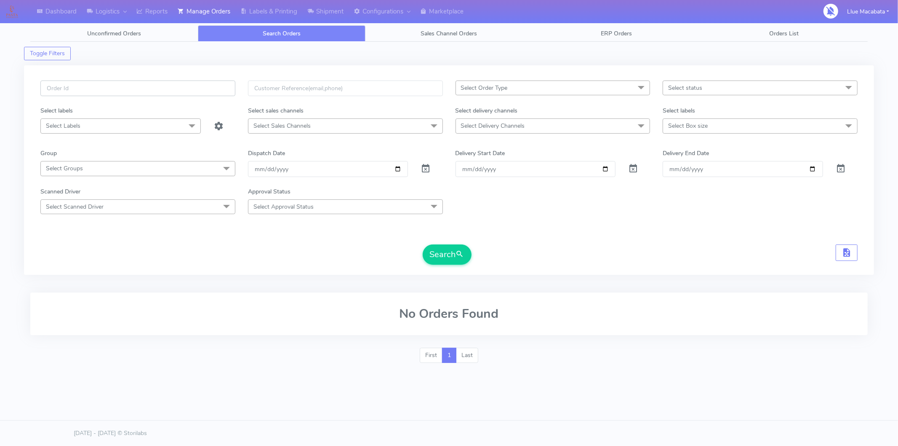
drag, startPoint x: 0, startPoint y: 0, endPoint x: 132, endPoint y: 87, distance: 158.1
click at [132, 88] on input "text" at bounding box center [137, 88] width 195 height 16
paste input "1614771"
type input "1614771"
click at [433, 251] on button "Search" at bounding box center [447, 254] width 49 height 20
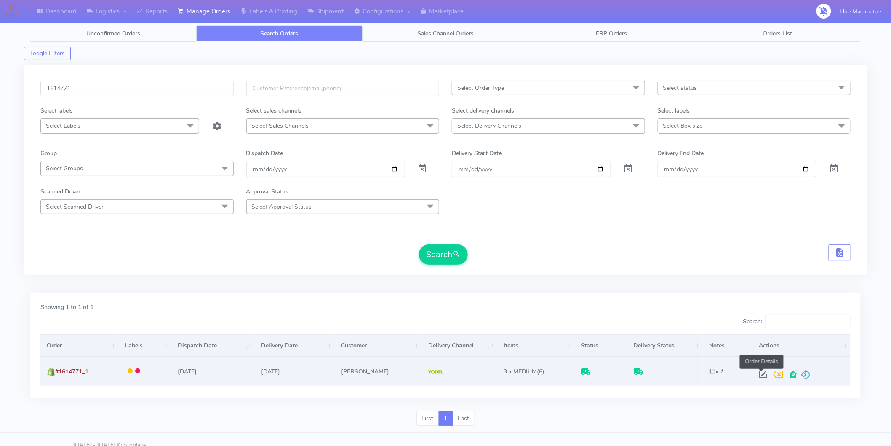
click at [759, 372] on span at bounding box center [763, 376] width 15 height 8
select select "5"
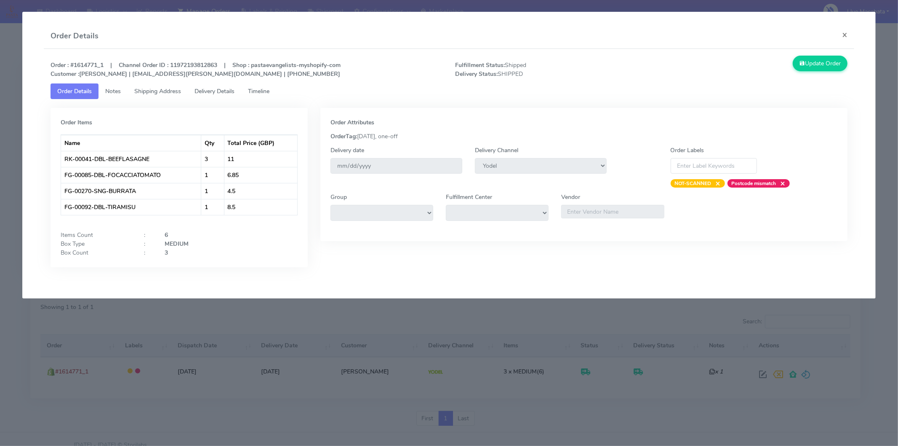
drag, startPoint x: 271, startPoint y: 78, endPoint x: 268, endPoint y: 86, distance: 8.4
click at [268, 85] on div "Order : #1614771_1 | Channel Order ID : 11972193812863 | Shop : pastaevangelist…" at bounding box center [449, 168] width 811 height 238
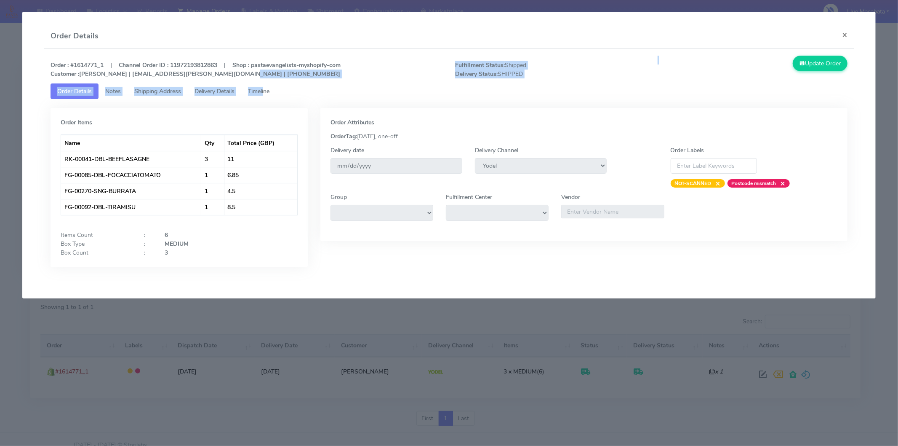
click at [266, 89] on span "Timeline" at bounding box center [258, 91] width 21 height 8
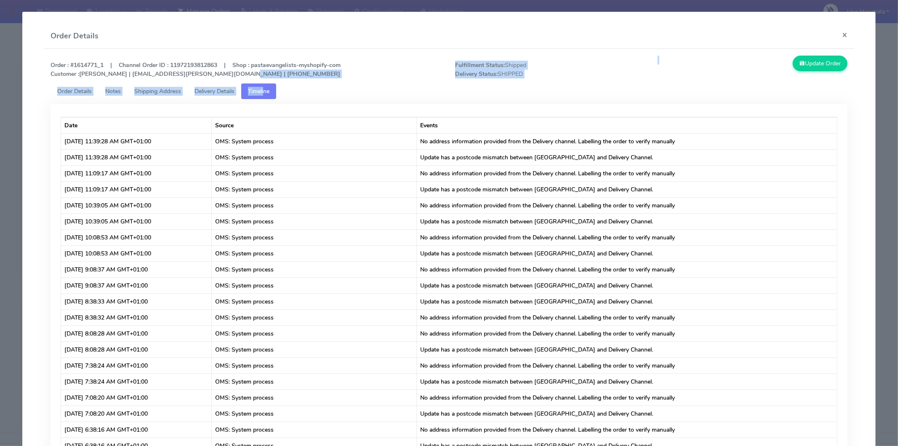
click at [221, 89] on span "Delivery Details" at bounding box center [215, 91] width 40 height 8
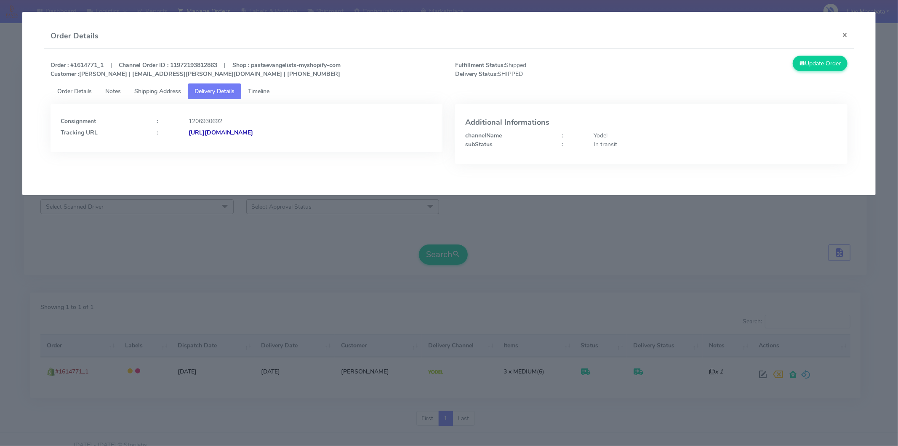
click at [253, 132] on strong "[URL][DOMAIN_NAME]" at bounding box center [221, 132] width 64 height 8
click at [676, 274] on modal-container "Order Details × Order : #1614771_1 | Channel Order ID : 11972193812863 | Shop :…" at bounding box center [449, 223] width 898 height 446
